Goal: Navigation & Orientation: Go to known website

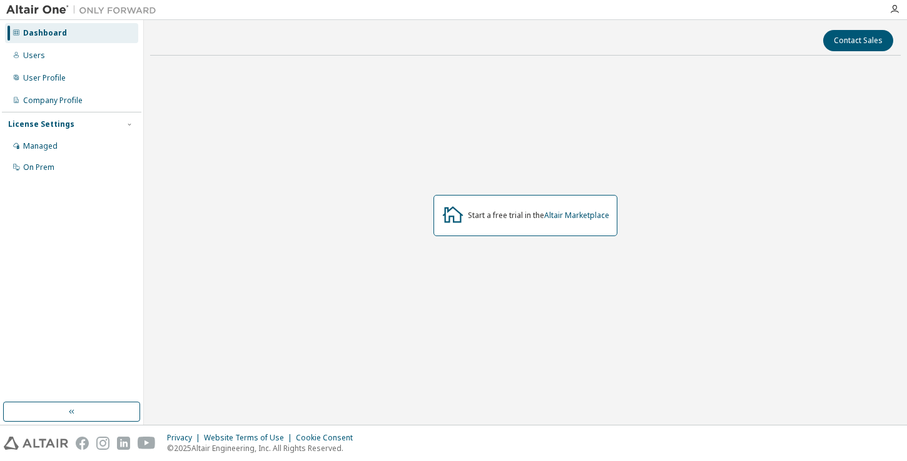
click at [900, 9] on div at bounding box center [894, 9] width 25 height 10
click at [898, 9] on icon "button" at bounding box center [894, 9] width 10 height 10
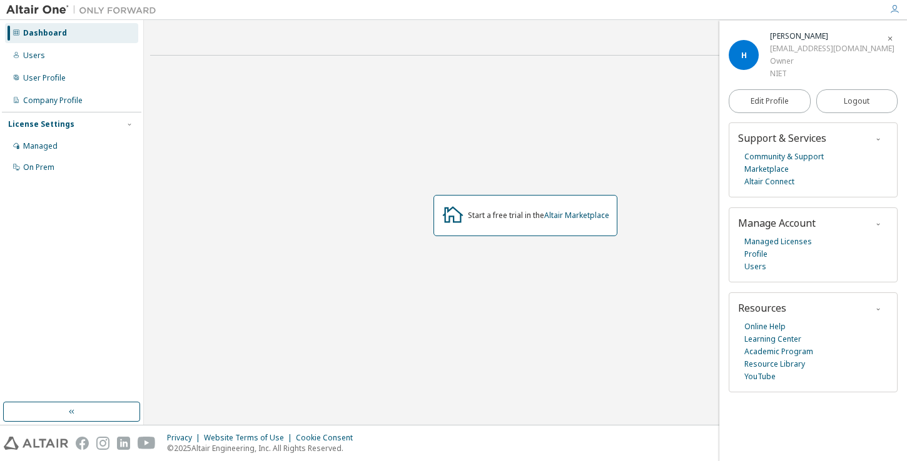
click at [619, 92] on div "Start a free trial in the Altair Marketplace" at bounding box center [525, 216] width 750 height 300
click at [449, 118] on div "Start a free trial in the Altair Marketplace" at bounding box center [525, 216] width 750 height 300
click at [890, 44] on span "button" at bounding box center [889, 38] width 13 height 20
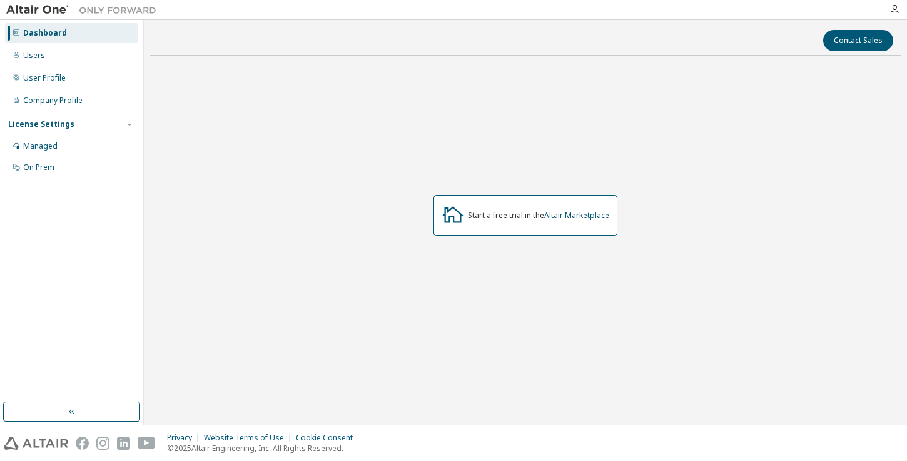
click at [438, 219] on div "Start a free trial in the Altair Marketplace" at bounding box center [525, 215] width 184 height 41
click at [452, 219] on icon at bounding box center [453, 214] width 21 height 16
click at [490, 218] on div "Start a free trial in the Altair Marketplace" at bounding box center [538, 216] width 141 height 10
click at [552, 224] on div "Start a free trial in the Altair Marketplace" at bounding box center [525, 215] width 184 height 41
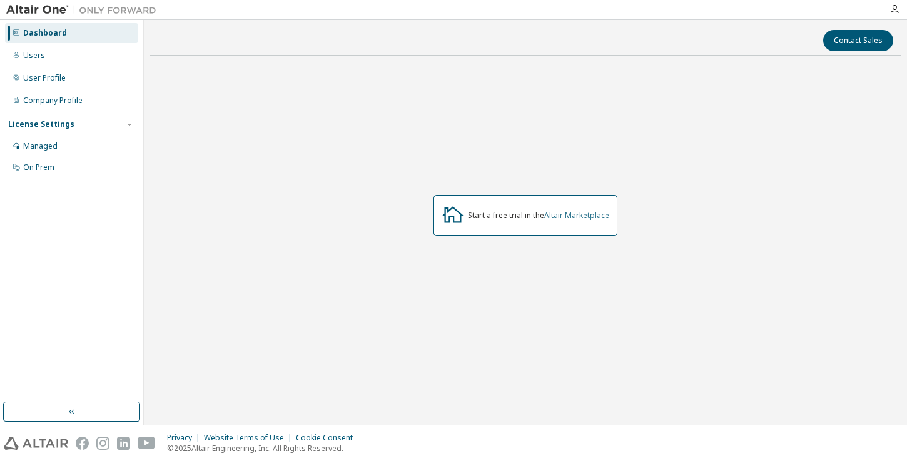
click at [559, 218] on link "Altair Marketplace" at bounding box center [576, 215] width 65 height 11
